Goal: Transaction & Acquisition: Purchase product/service

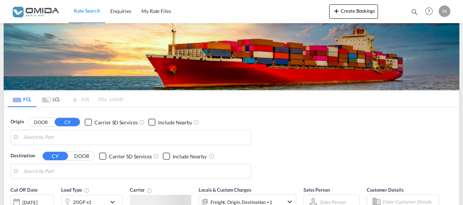
type input "Gdansk, PLGDN"
type input "[PERSON_NAME] ([PERSON_NAME]), [GEOGRAPHIC_DATA]"
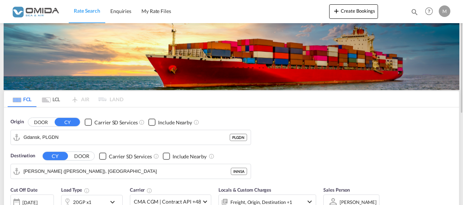
click at [93, 130] on div "Gdansk, PLGDN PLGDN" at bounding box center [130, 137] width 240 height 15
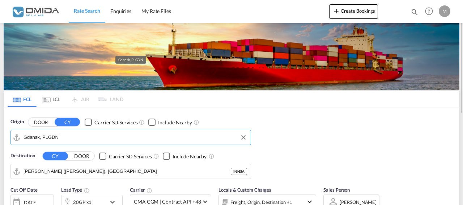
click at [93, 136] on input "Gdansk, PLGDN" at bounding box center [135, 137] width 223 height 11
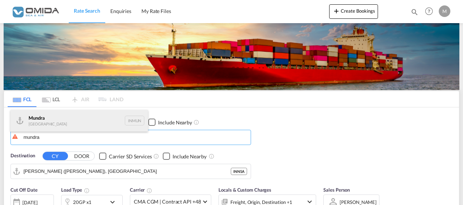
click at [66, 125] on div "Mundra India INMUN" at bounding box center [78, 121] width 137 height 22
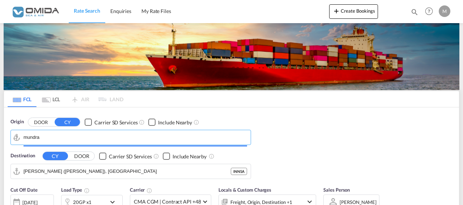
type input "Mundra, INMUN"
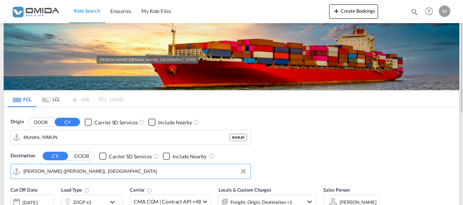
click at [129, 172] on input "[PERSON_NAME] ([PERSON_NAME]), [GEOGRAPHIC_DATA]" at bounding box center [135, 171] width 223 height 11
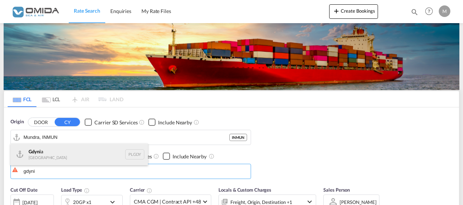
click at [95, 156] on div "Gdyni a [GEOGRAPHIC_DATA] [GEOGRAPHIC_DATA]" at bounding box center [78, 155] width 137 height 22
type input "[GEOGRAPHIC_DATA], PLGDY"
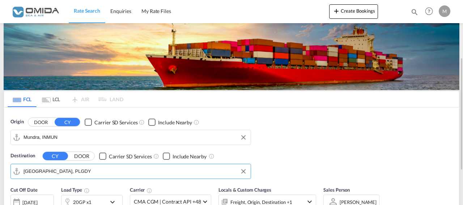
scroll to position [74, 0]
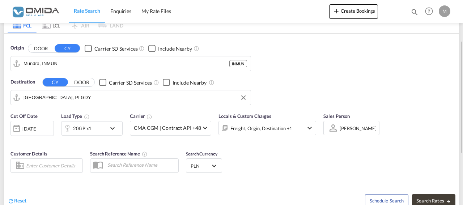
click at [113, 127] on md-icon "icon-chevron-down" at bounding box center [114, 128] width 12 height 9
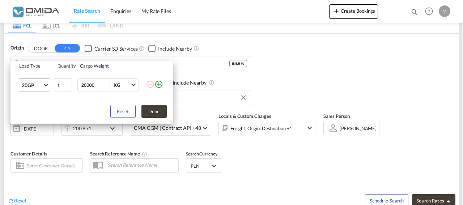
click at [46, 84] on span "Choose: \a20GP" at bounding box center [46, 84] width 4 height 4
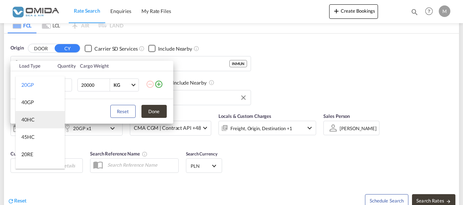
click at [33, 119] on div "40HC" at bounding box center [27, 119] width 13 height 7
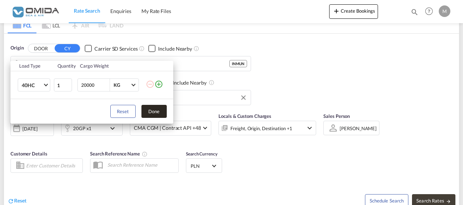
click at [152, 112] on button "Done" at bounding box center [153, 111] width 25 height 13
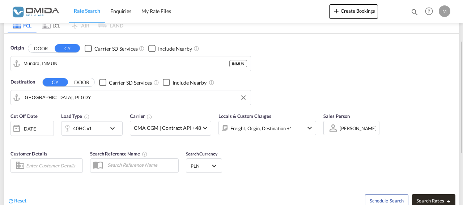
click at [432, 200] on span "Search Rates" at bounding box center [433, 201] width 35 height 6
type input "INMUN to PLGDY / [DATE]"
